Goal: Information Seeking & Learning: Check status

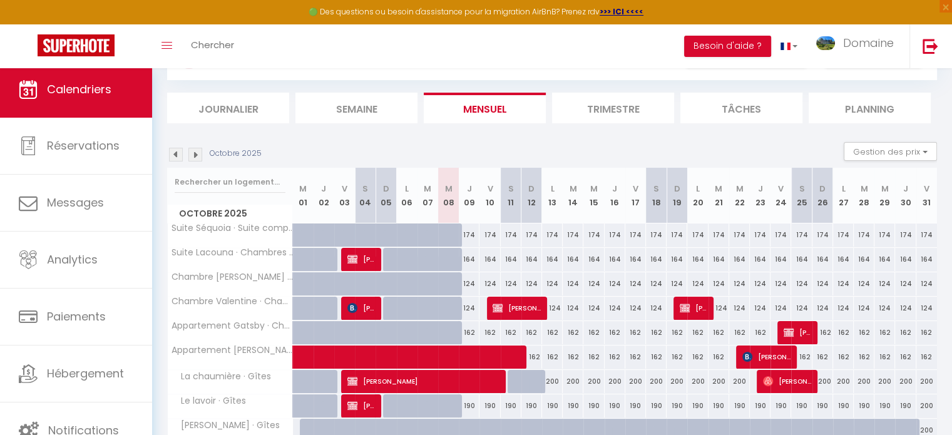
scroll to position [168, 0]
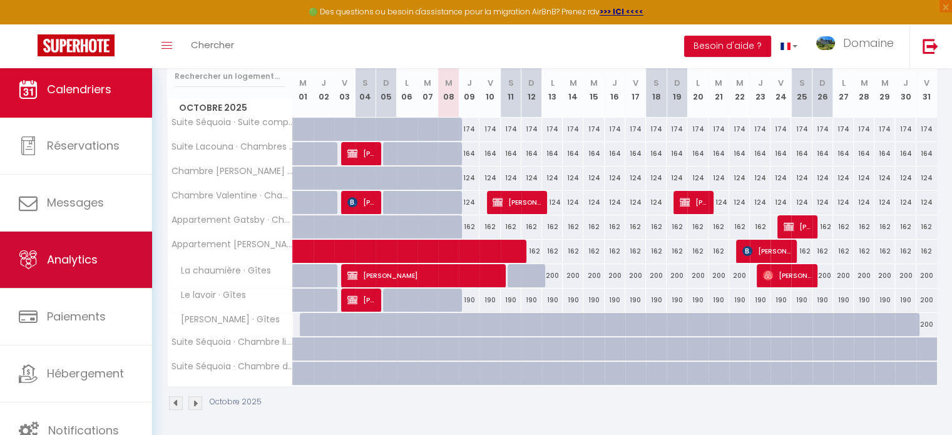
click at [59, 257] on span "Analytics" at bounding box center [72, 260] width 51 height 16
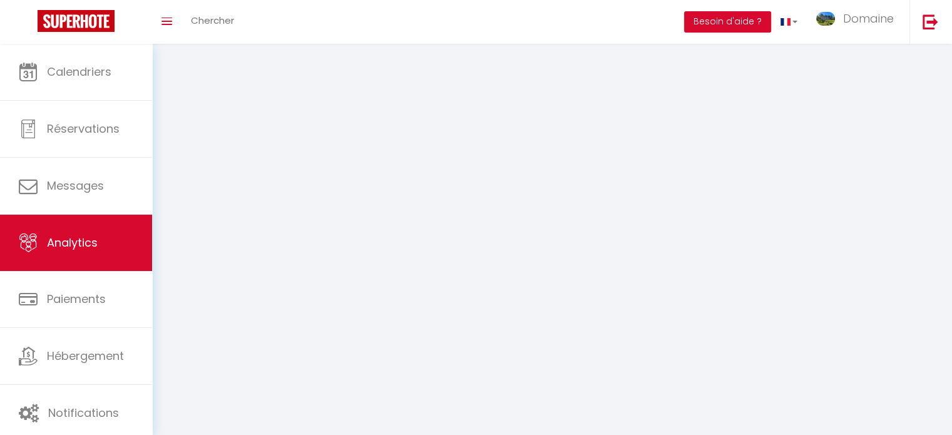
select select "2025"
select select "10"
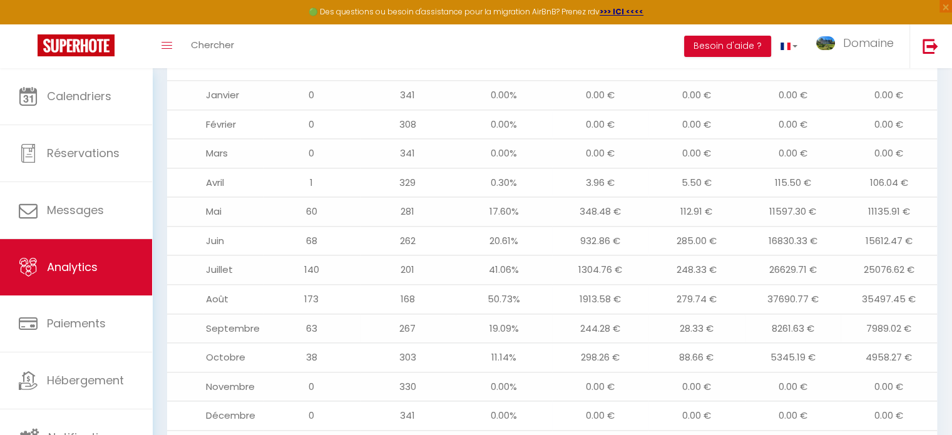
scroll to position [1549, 0]
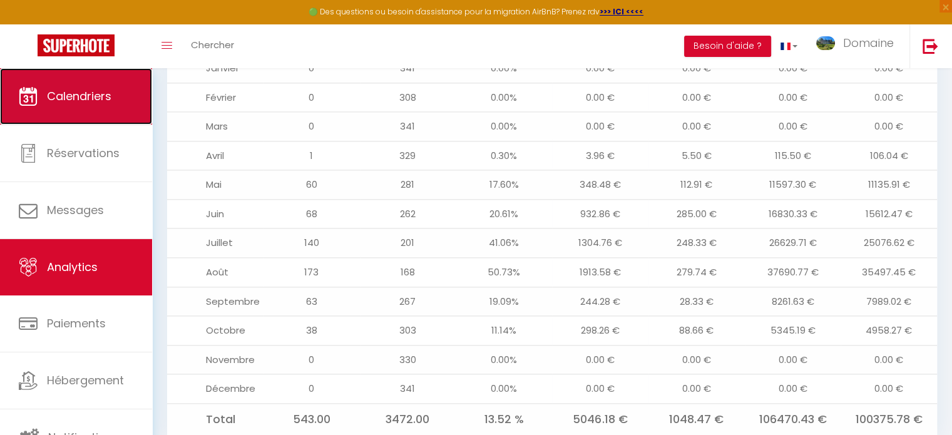
click at [94, 96] on span "Calendriers" at bounding box center [79, 96] width 64 height 16
